Goal: Task Accomplishment & Management: Manage account settings

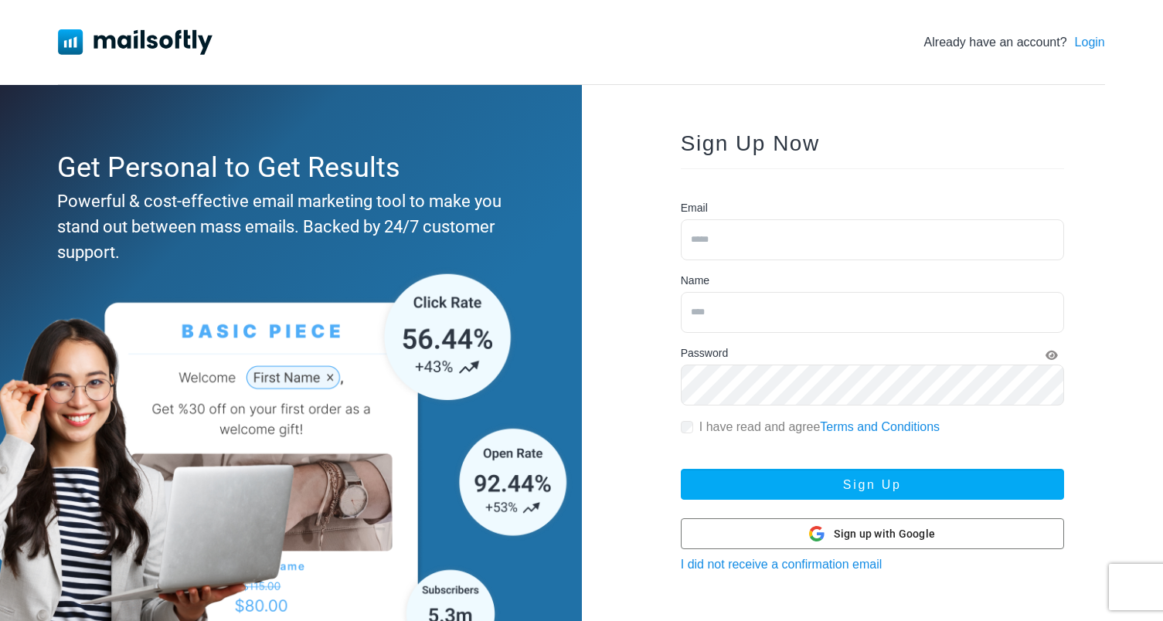
click at [1096, 40] on link "Login" at bounding box center [1090, 42] width 30 height 19
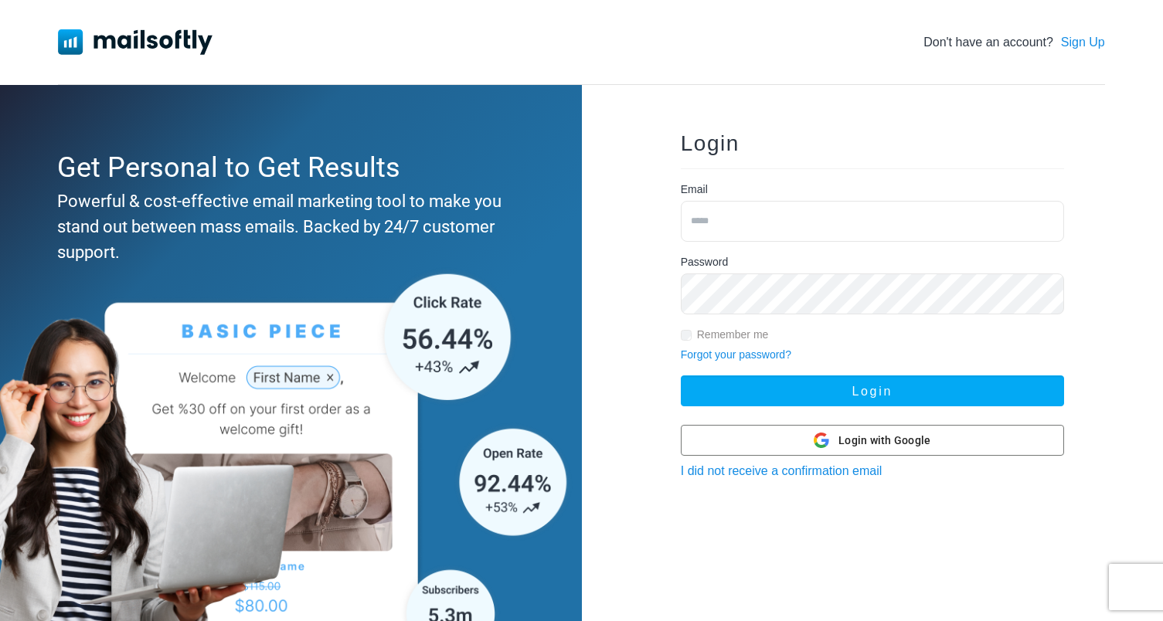
click at [800, 227] on input "email" at bounding box center [872, 221] width 383 height 41
type input "**********"
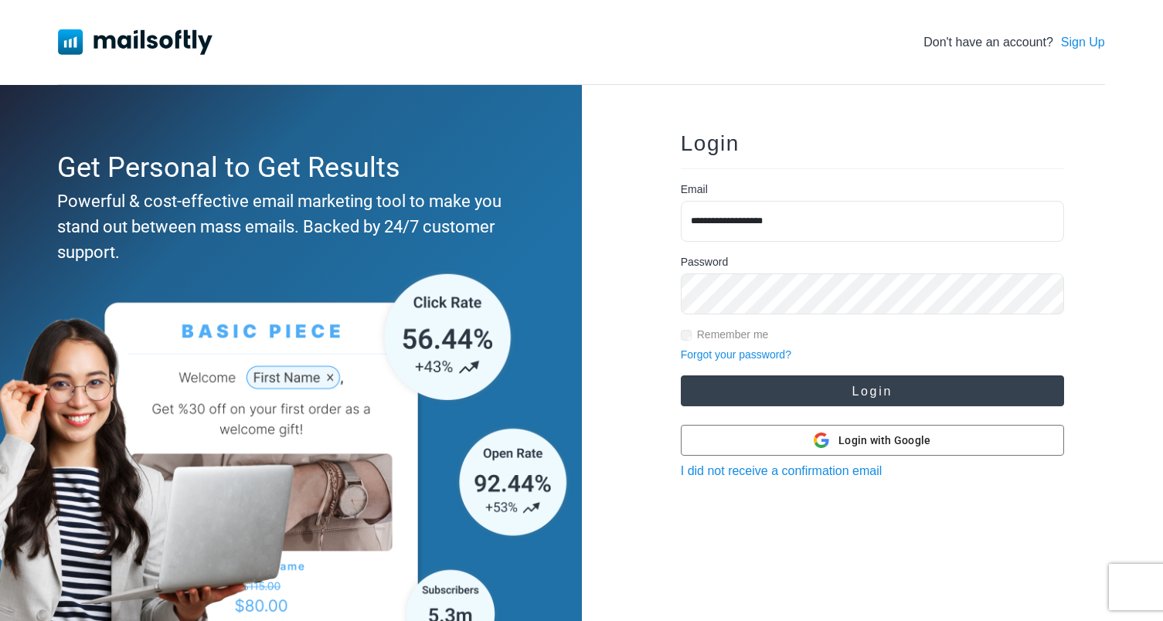
click at [836, 397] on button "Login" at bounding box center [872, 391] width 383 height 31
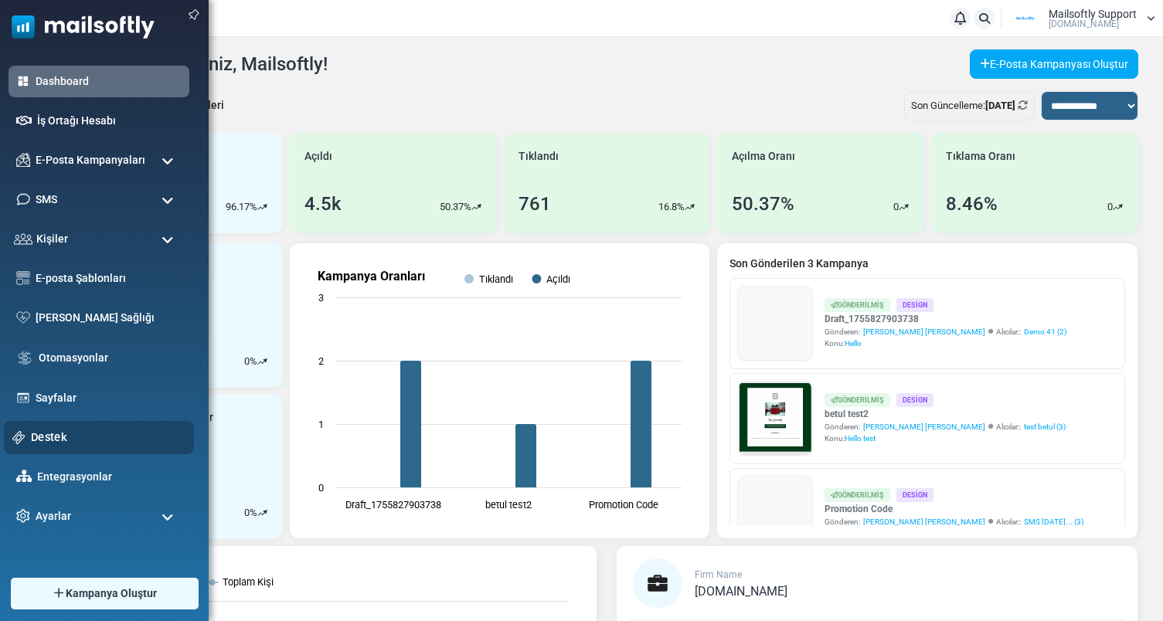
click at [50, 432] on link "Destek" at bounding box center [108, 437] width 155 height 17
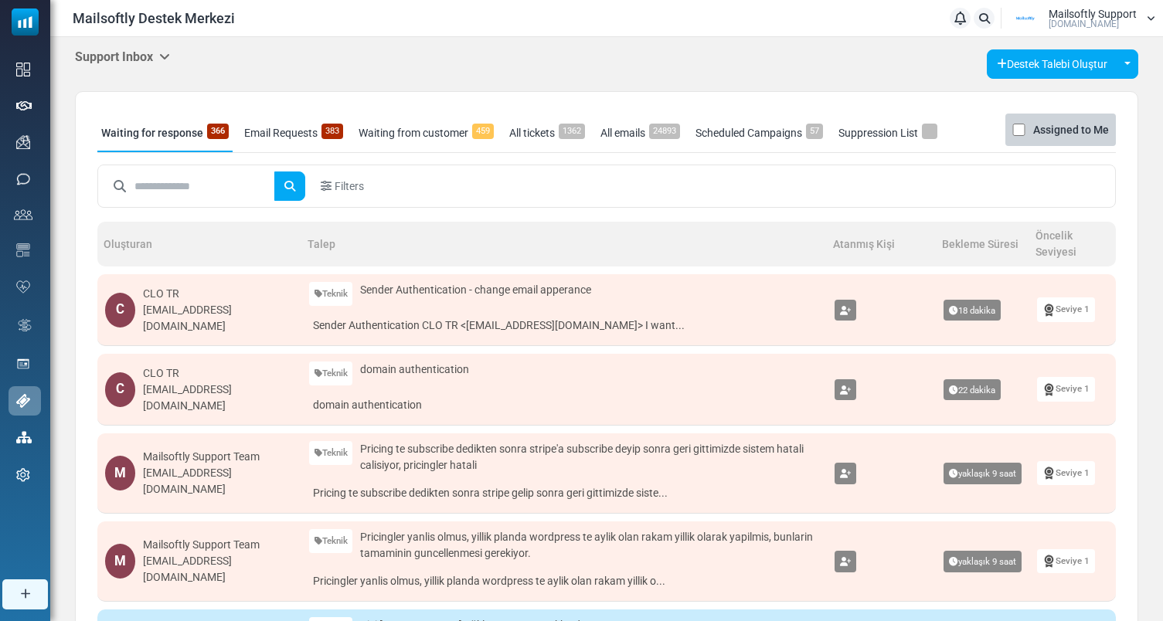
click at [159, 52] on h5 "Support Inbox" at bounding box center [122, 56] width 95 height 15
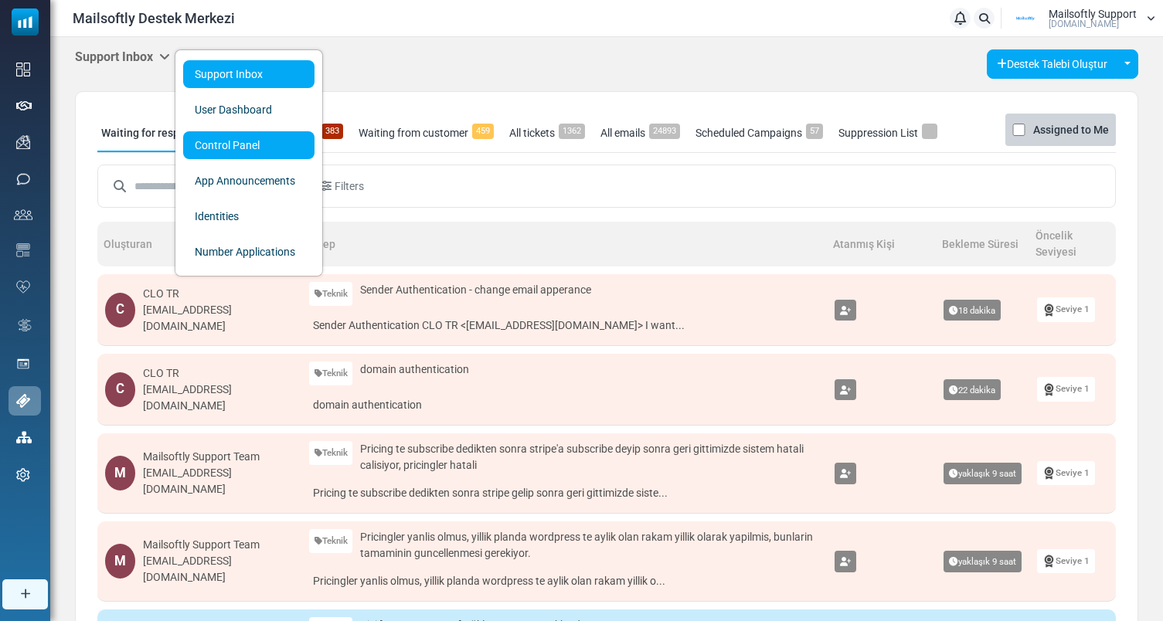
click at [231, 138] on link "Control Panel" at bounding box center [248, 145] width 131 height 28
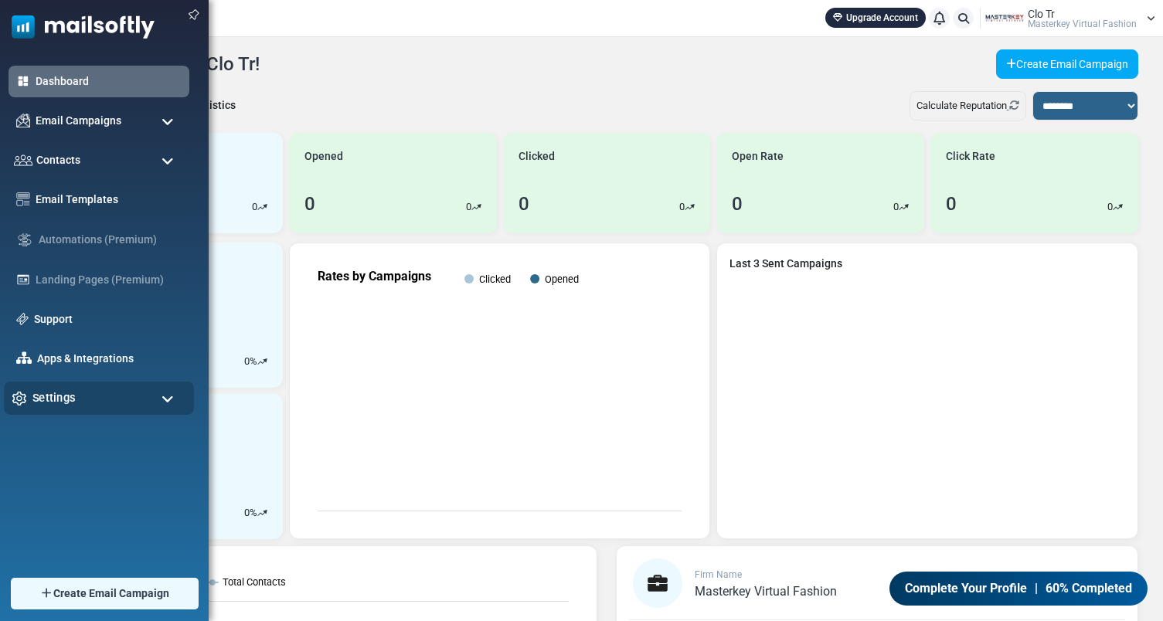
click at [86, 400] on div "Settings" at bounding box center [99, 398] width 190 height 33
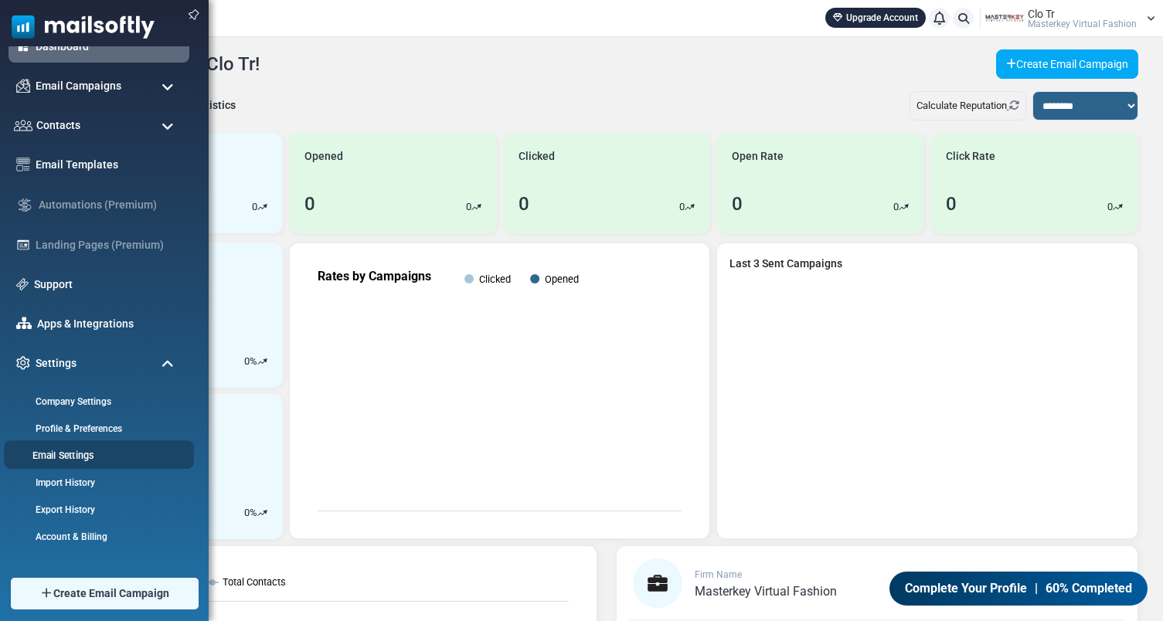
click at [83, 451] on link "Email Settings" at bounding box center [97, 455] width 186 height 15
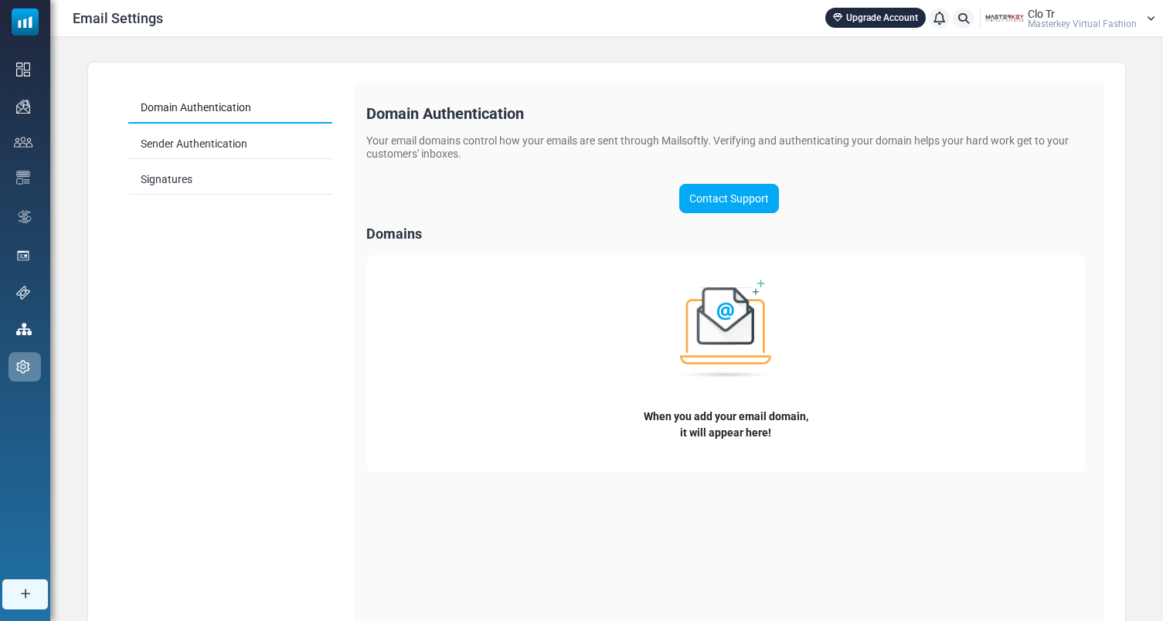
click at [1072, 22] on span "Masterkey Virtual Fashion" at bounding box center [1082, 23] width 109 height 9
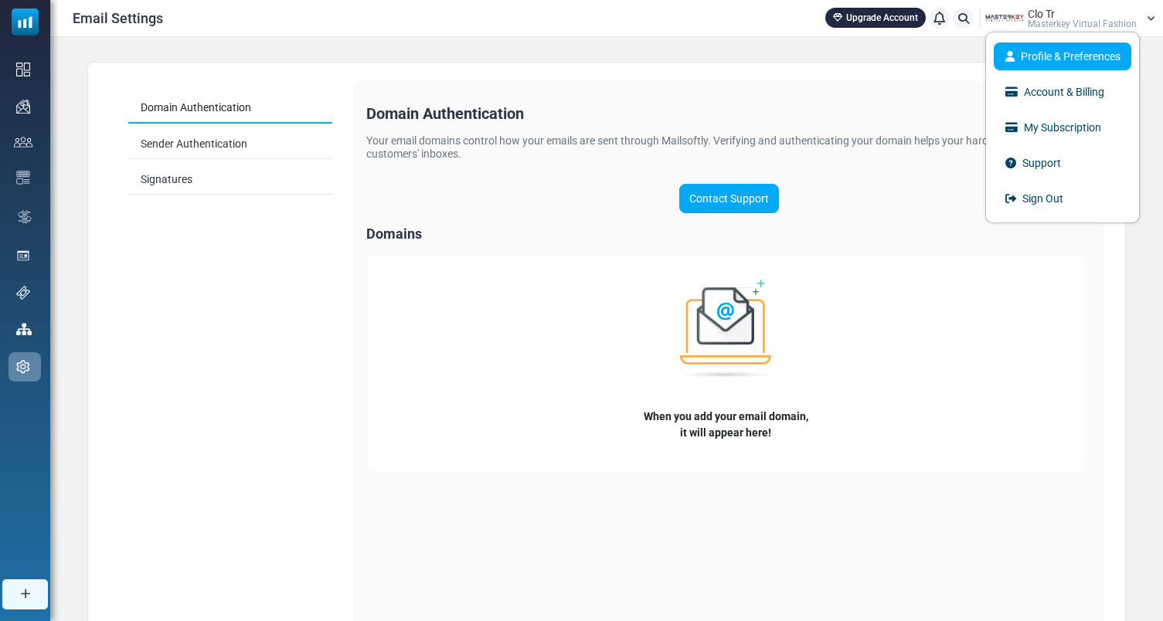
click at [1066, 46] on link "Profile & Preferences" at bounding box center [1063, 57] width 138 height 28
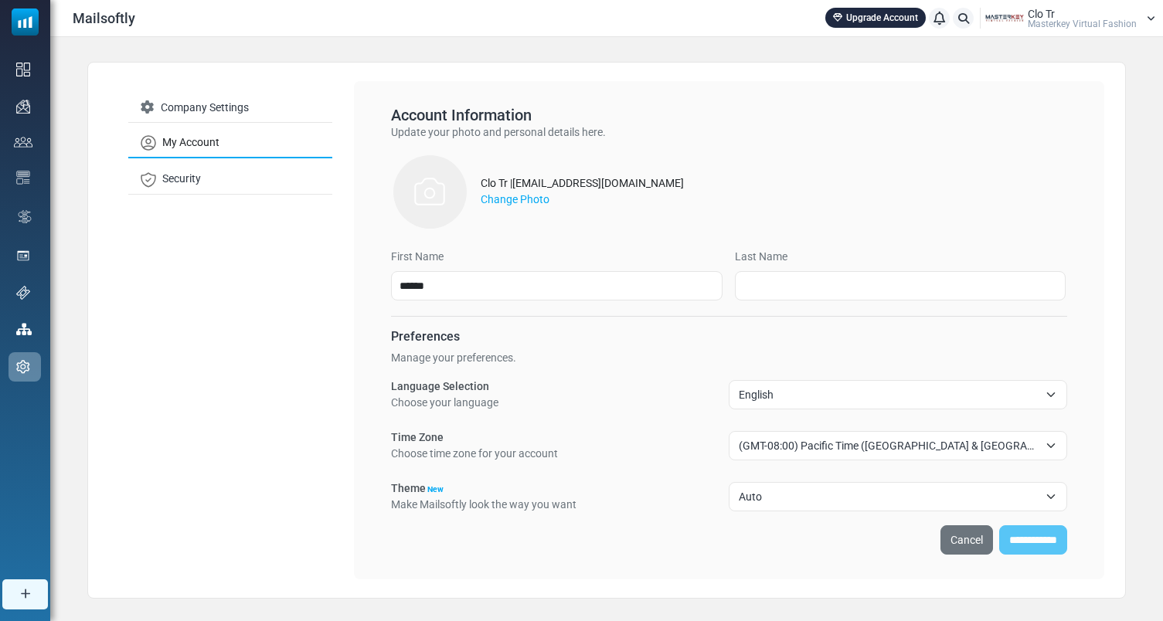
scroll to position [29, 0]
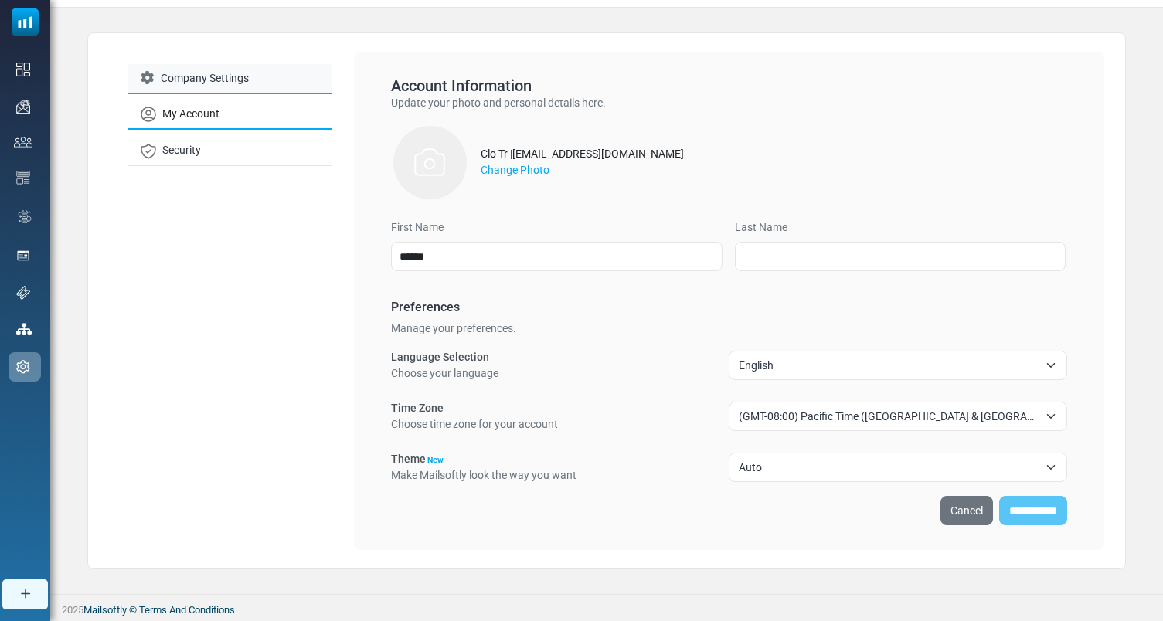
click at [256, 84] on link "Company Settings" at bounding box center [230, 79] width 204 height 30
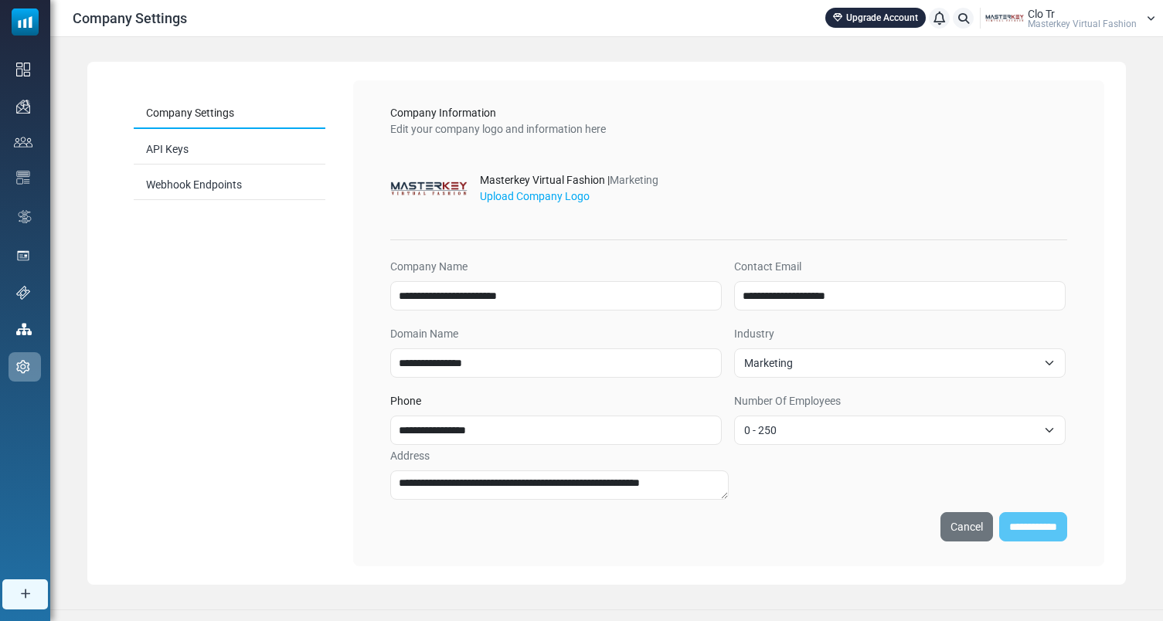
scroll to position [15, 0]
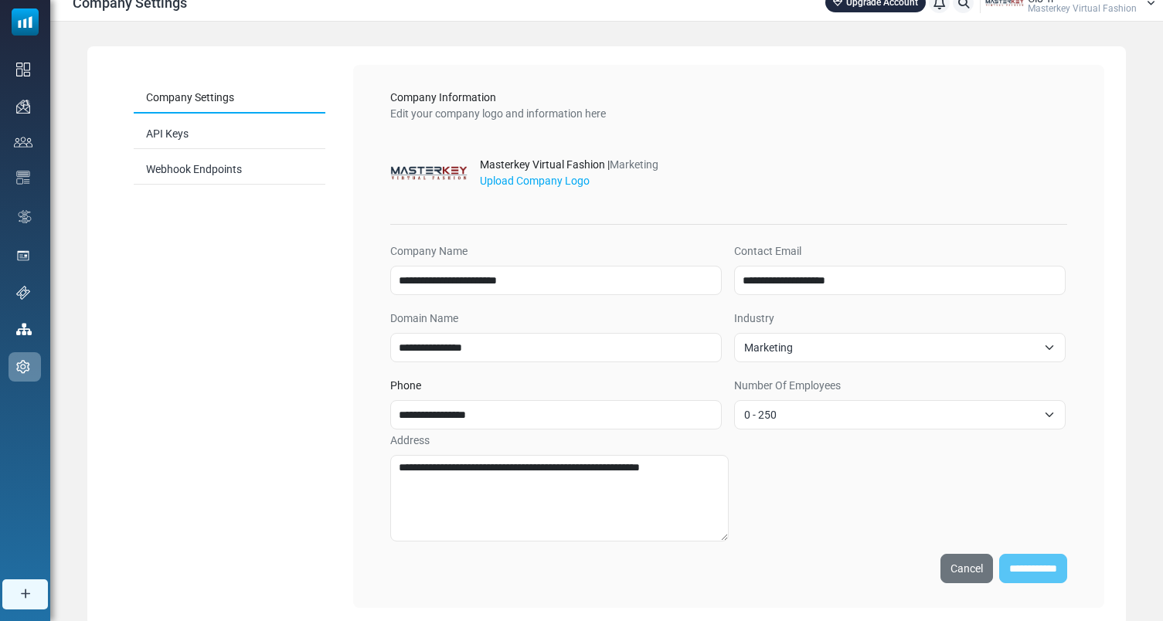
drag, startPoint x: 727, startPoint y: 482, endPoint x: 726, endPoint y: 540, distance: 58.0
click at [726, 540] on textarea "**********" at bounding box center [559, 498] width 339 height 87
click at [597, 287] on input "**********" at bounding box center [556, 280] width 332 height 29
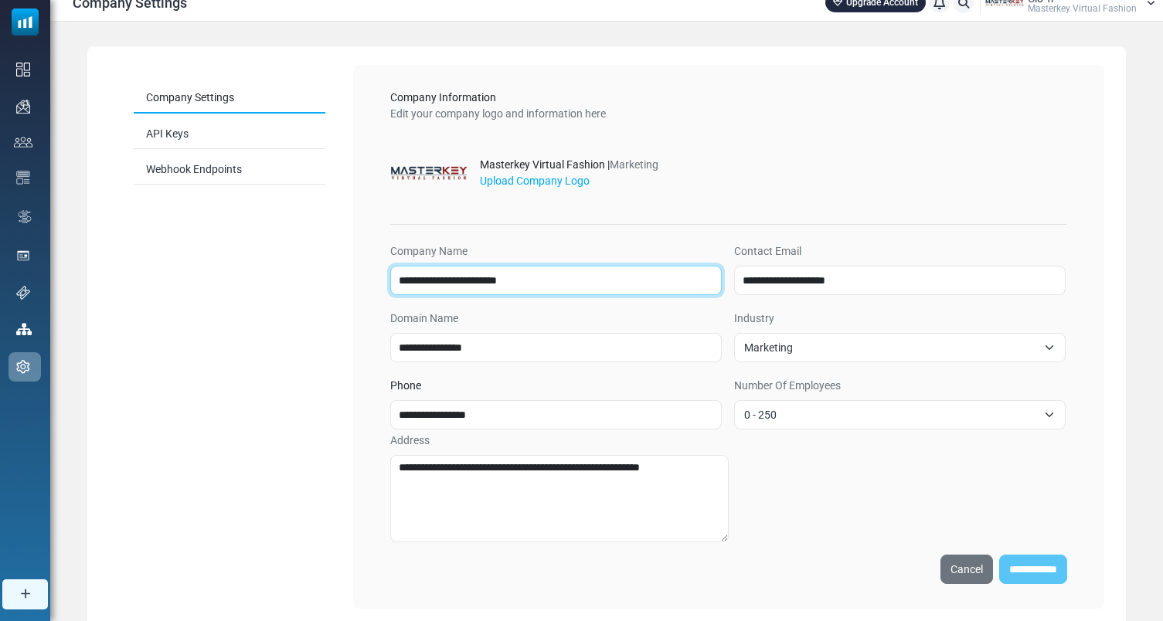
scroll to position [0, 0]
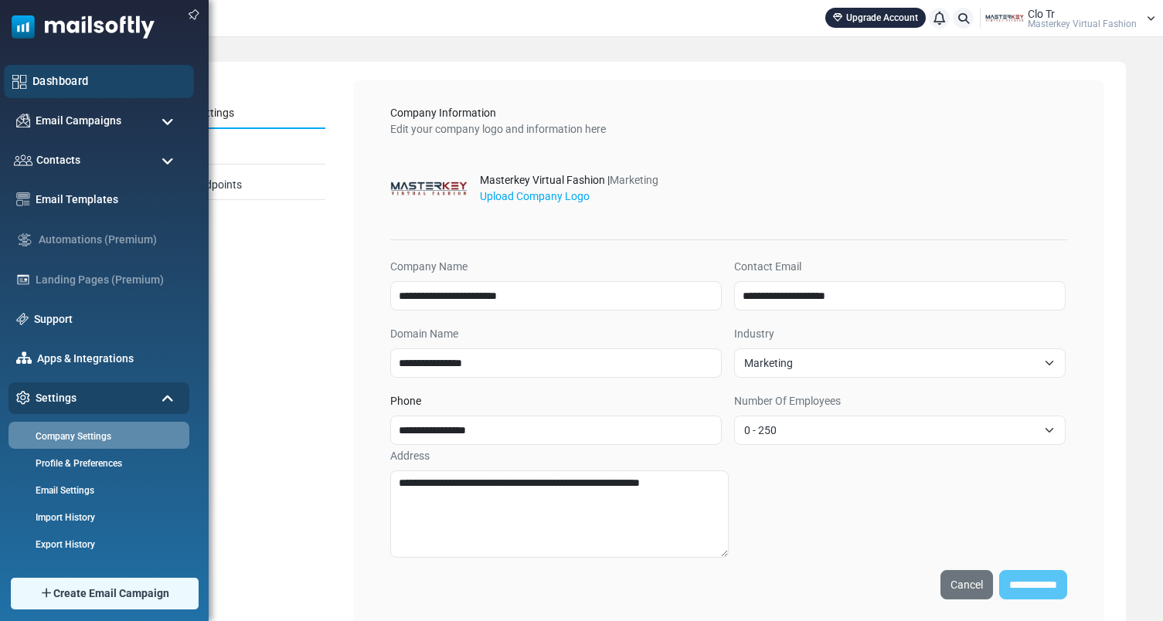
click at [60, 80] on link "Dashboard" at bounding box center [108, 81] width 153 height 17
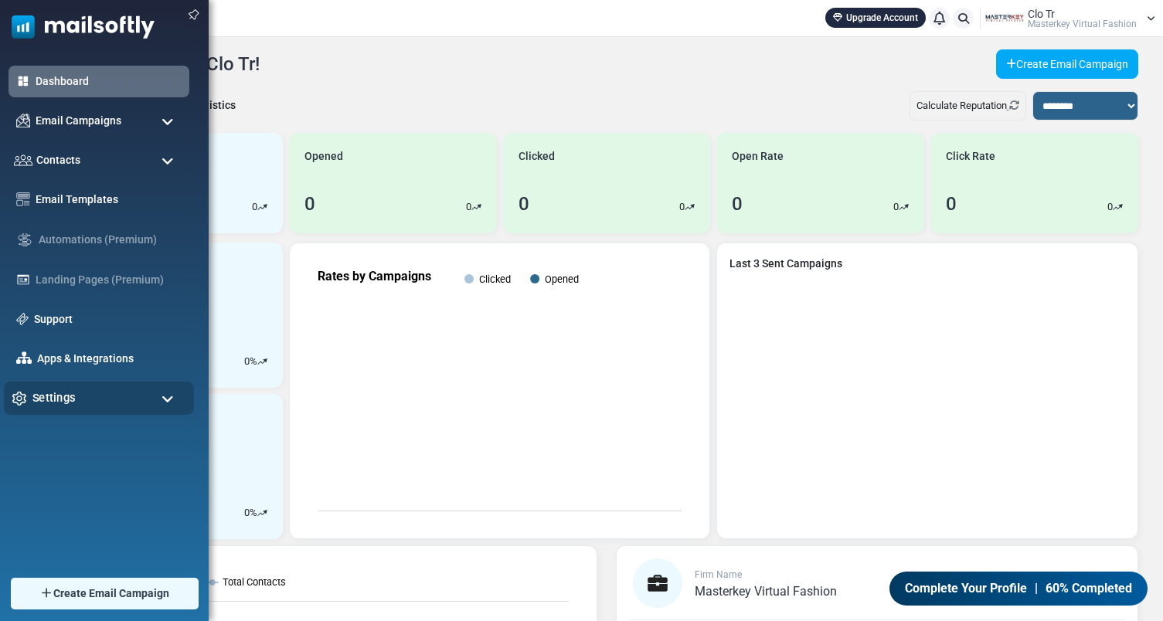
click at [114, 407] on div "Settings" at bounding box center [99, 398] width 190 height 33
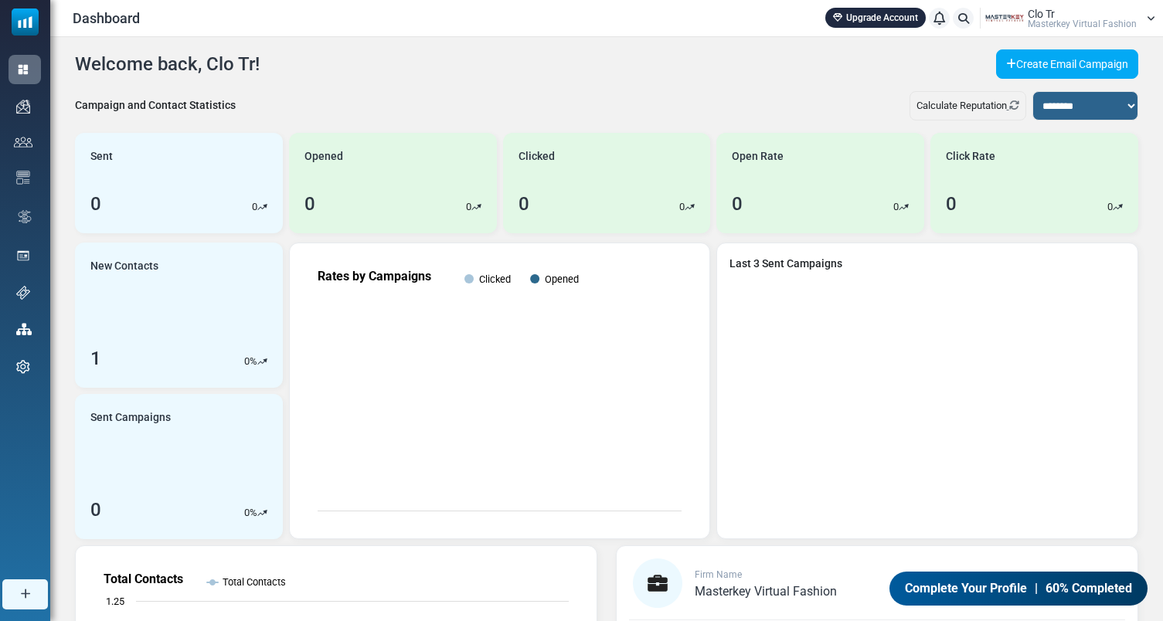
click at [1026, 596] on span "Complete Your Profile" at bounding box center [966, 589] width 122 height 19
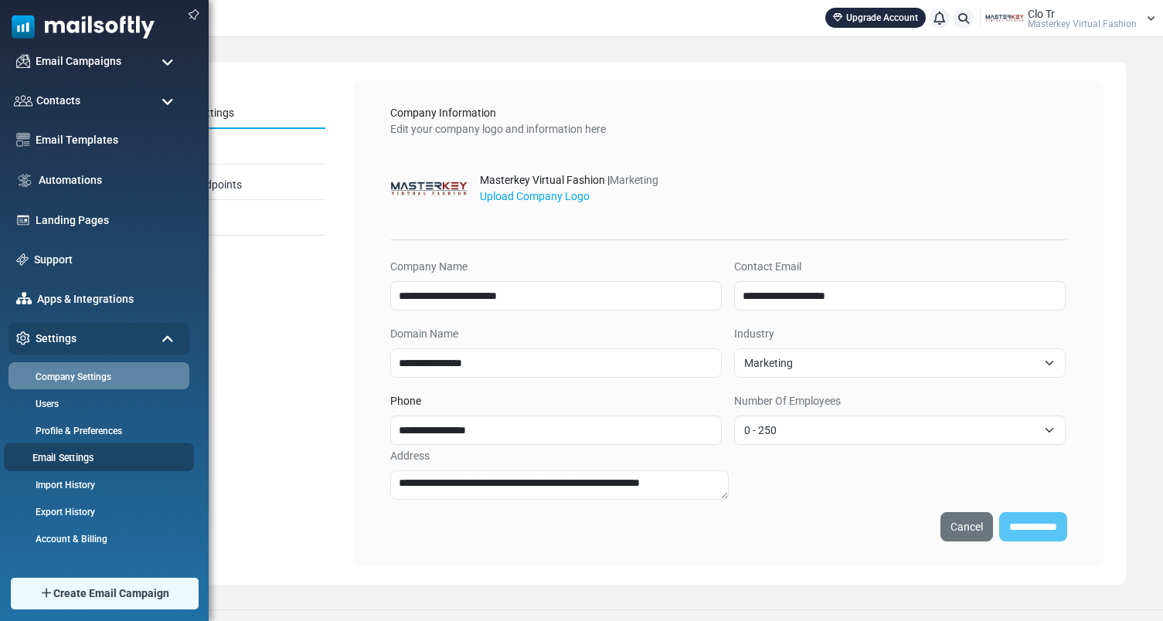
scroll to position [78, 0]
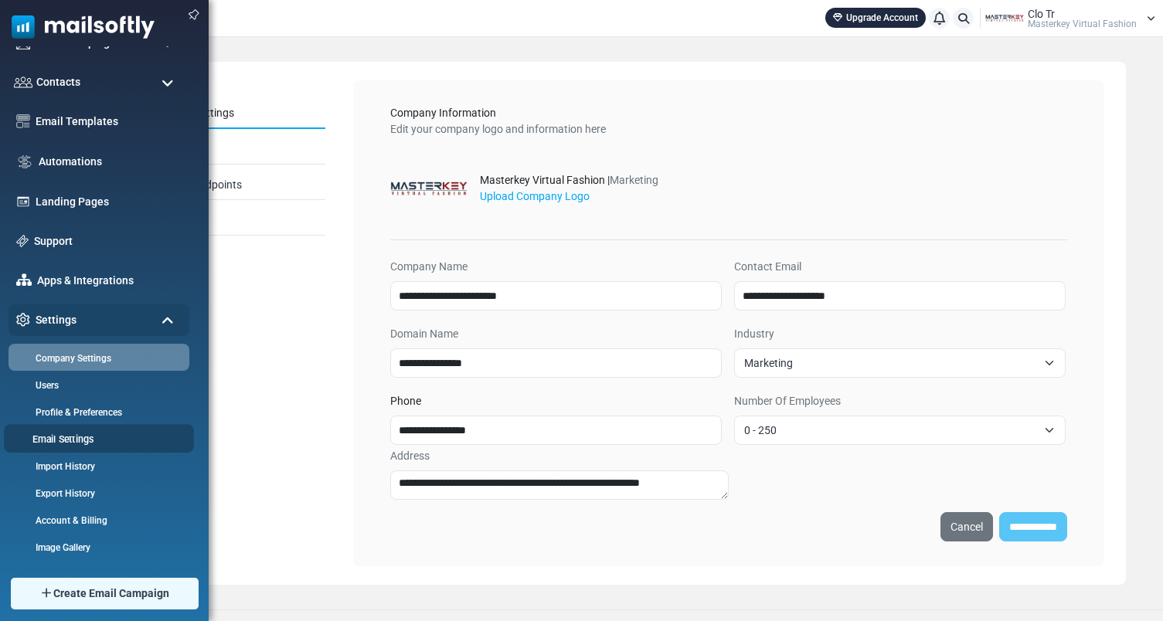
click at [74, 435] on link "Email Settings" at bounding box center [97, 439] width 186 height 15
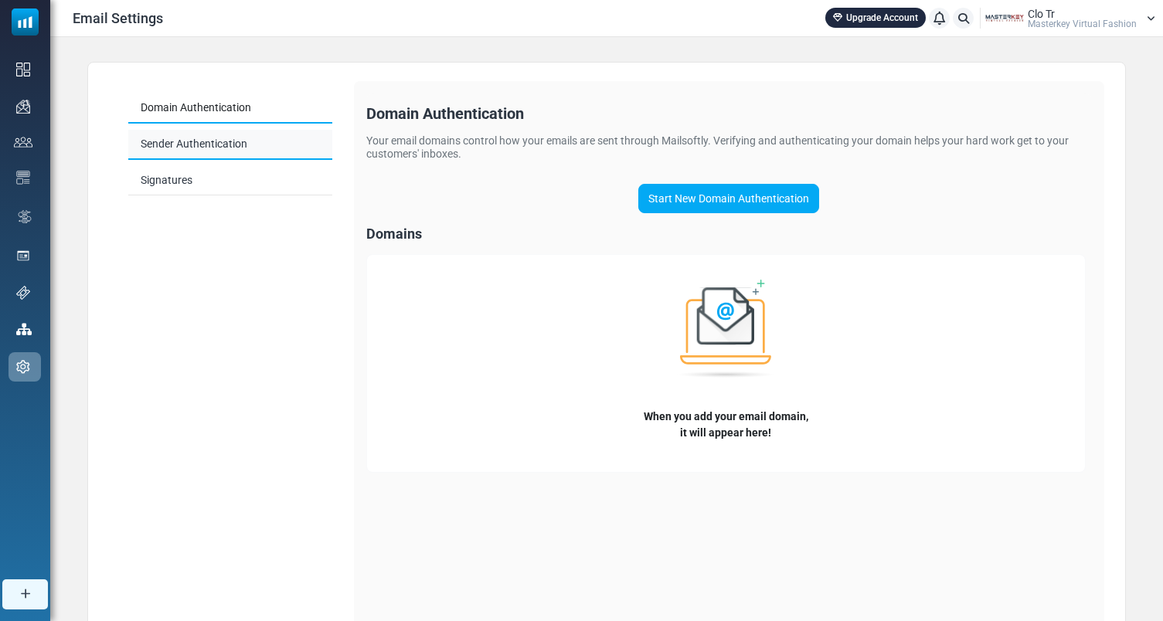
click at [198, 141] on link "Sender Authentication" at bounding box center [230, 145] width 204 height 30
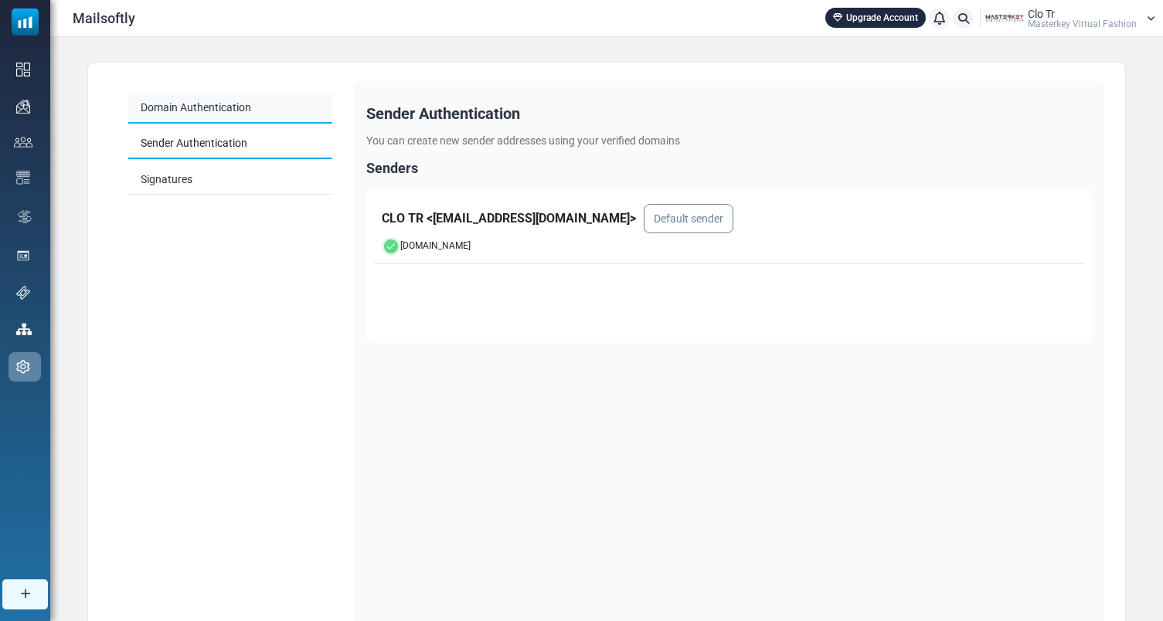
click at [236, 107] on link "Domain Authentication" at bounding box center [230, 109] width 204 height 30
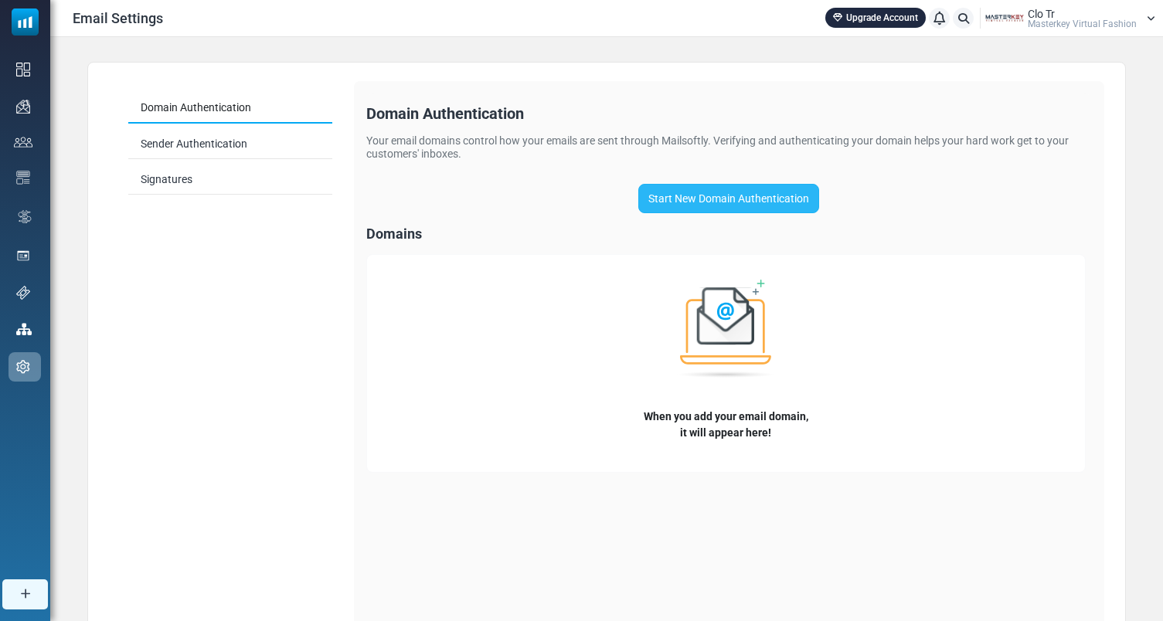
click at [751, 188] on link "Start New Domain Authentication" at bounding box center [728, 198] width 181 height 29
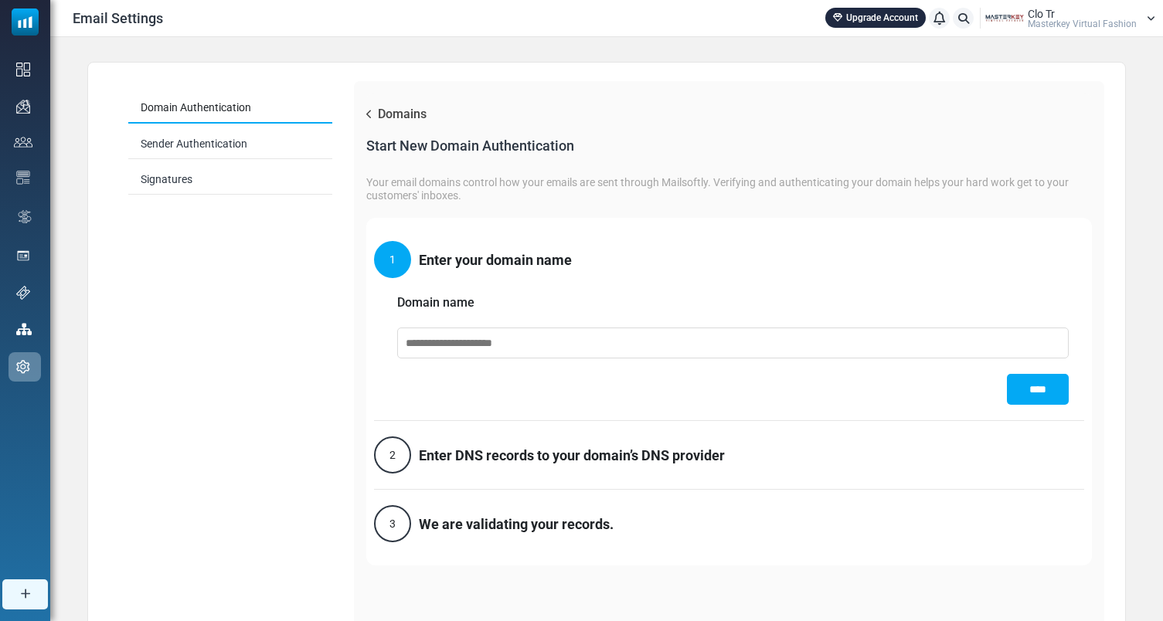
click at [554, 333] on input "text" at bounding box center [733, 343] width 672 height 31
type input "**********"
click at [1040, 396] on input "****" at bounding box center [1038, 389] width 62 height 31
